Goal: Task Accomplishment & Management: Manage account settings

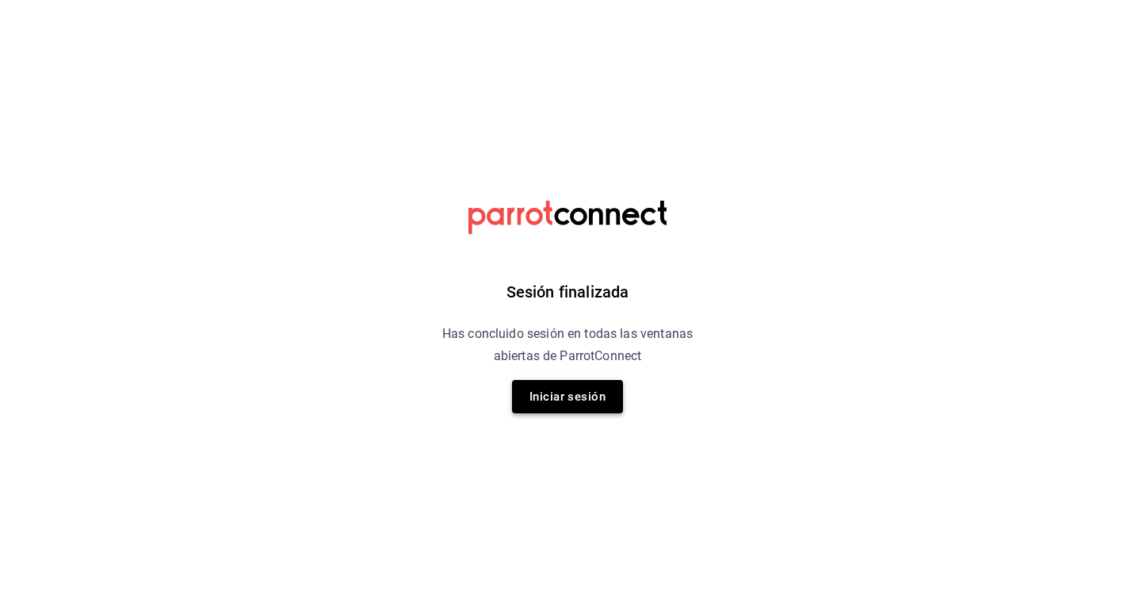
click at [573, 403] on button "Iniciar sesión" at bounding box center [567, 396] width 111 height 33
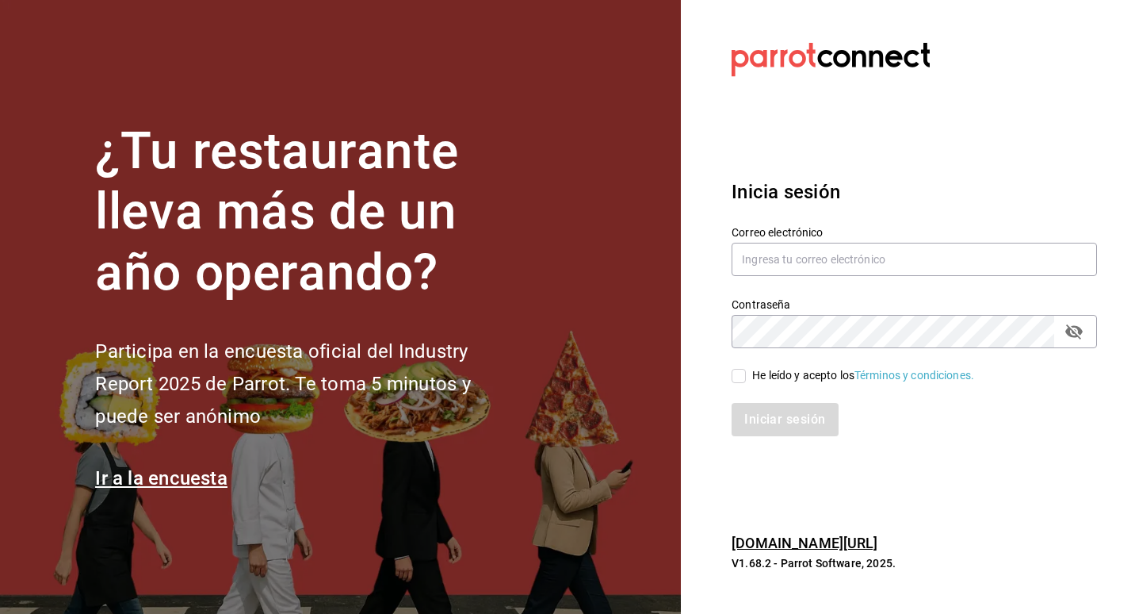
click at [783, 241] on div "Correo electrónico" at bounding box center [914, 251] width 365 height 53
click at [783, 251] on input "text" at bounding box center [914, 259] width 365 height 33
drag, startPoint x: 783, startPoint y: 254, endPoint x: 773, endPoint y: 258, distance: 11.0
click at [773, 258] on input "text" at bounding box center [914, 259] width 365 height 33
click at [770, 262] on input "text" at bounding box center [914, 259] width 365 height 33
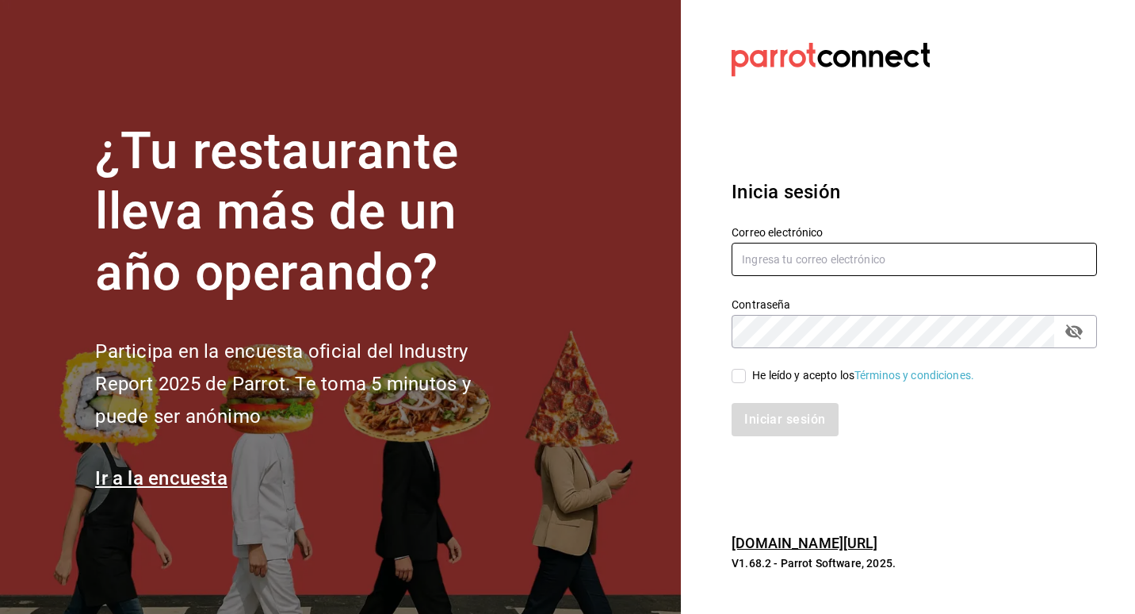
click at [771, 270] on input "text" at bounding box center [914, 259] width 365 height 33
click at [922, 261] on input "text" at bounding box center [914, 259] width 365 height 33
type input "L"
